Goal: Task Accomplishment & Management: Complete application form

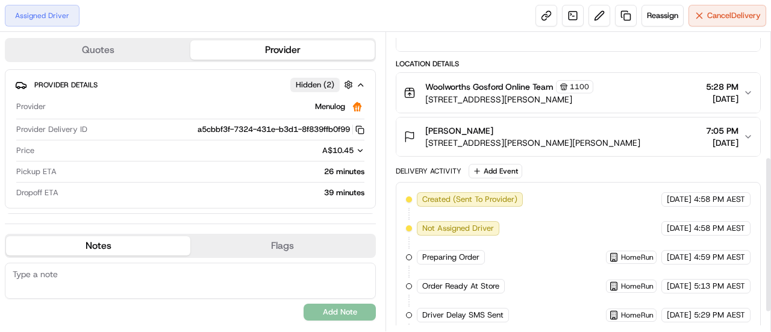
scroll to position [276, 0]
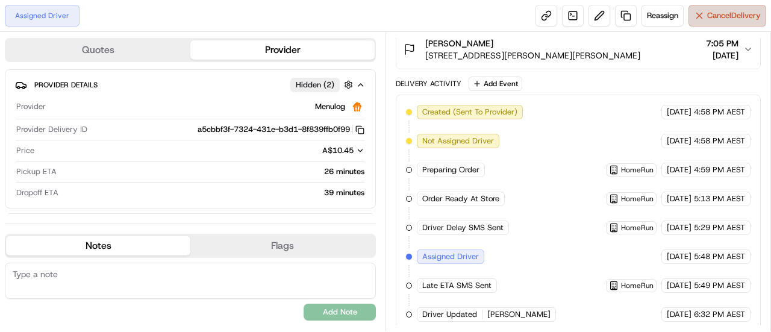
click at [708, 15] on span "Cancel Delivery" at bounding box center [734, 15] width 54 height 11
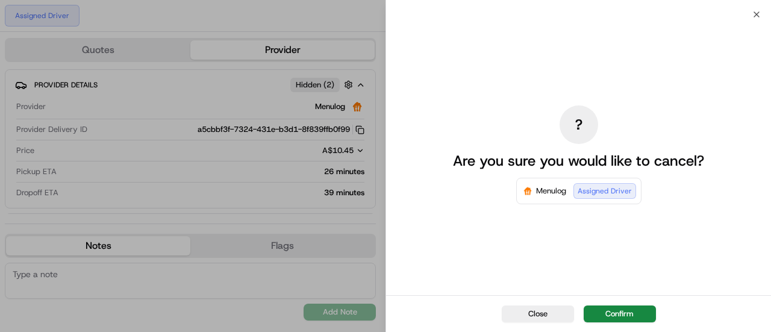
click at [630, 301] on div "Close Confirm" at bounding box center [578, 313] width 385 height 37
click at [631, 310] on button "Confirm" at bounding box center [620, 313] width 72 height 17
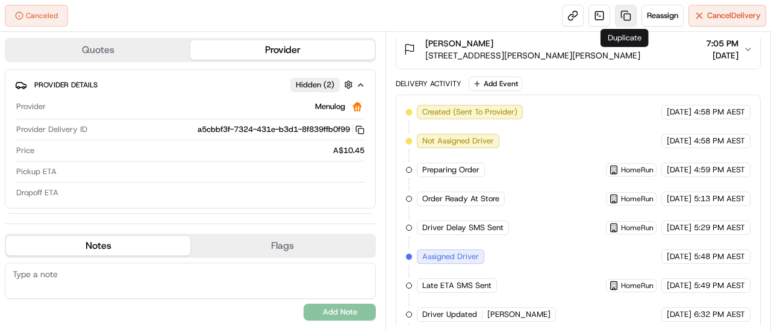
click at [627, 13] on link at bounding box center [626, 16] width 22 height 22
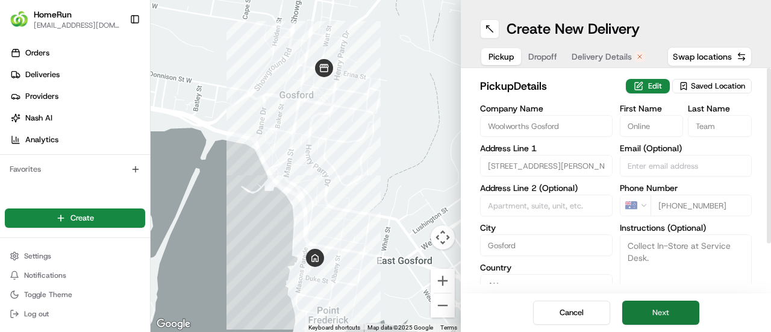
click at [674, 310] on button "Next" at bounding box center [660, 313] width 77 height 24
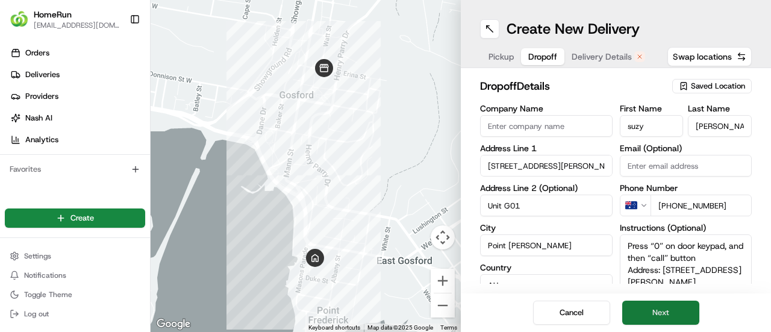
click at [674, 310] on button "Next" at bounding box center [660, 313] width 77 height 24
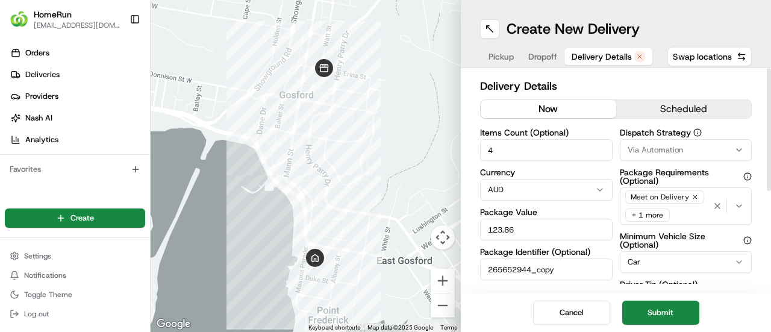
click at [566, 104] on button "now" at bounding box center [549, 109] width 136 height 18
click at [674, 313] on button "Submit" at bounding box center [660, 313] width 77 height 24
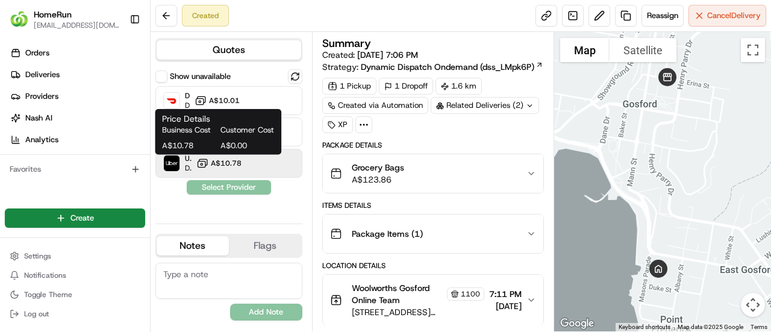
click at [228, 161] on span "A$10.78" at bounding box center [226, 163] width 31 height 10
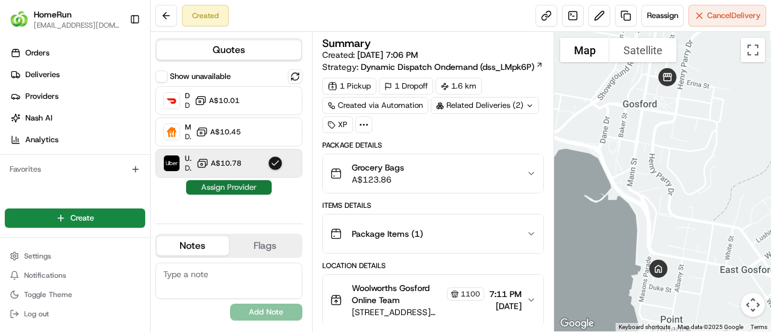
click at [251, 183] on button "Assign Provider" at bounding box center [229, 187] width 86 height 14
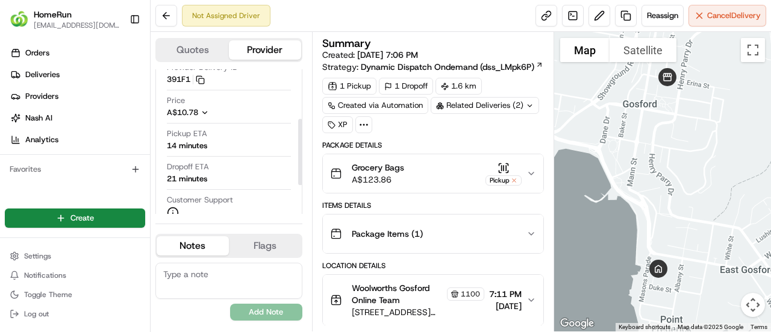
scroll to position [120, 0]
